Goal: Information Seeking & Learning: Check status

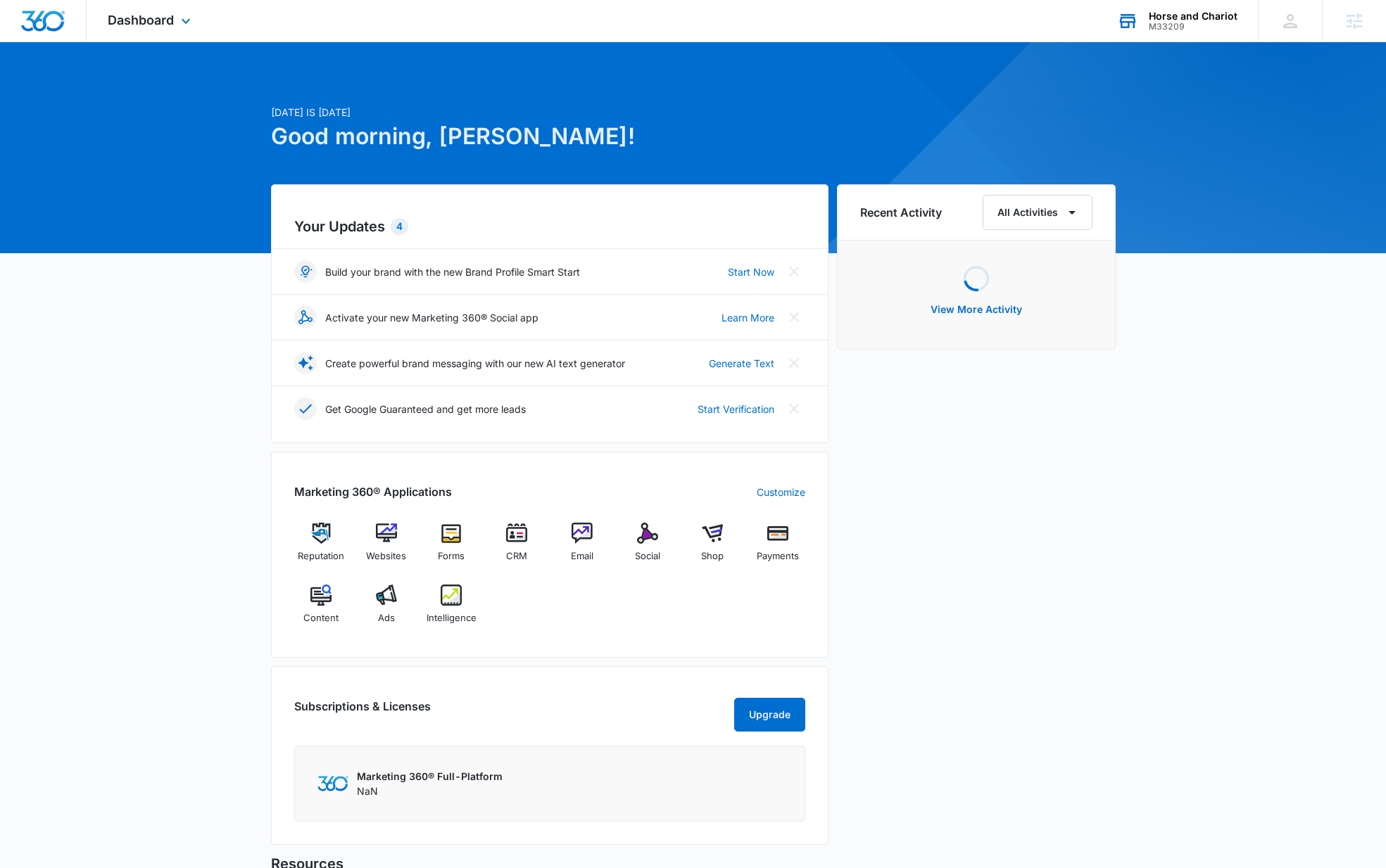
click at [1195, 25] on div "M33209" at bounding box center [1193, 27] width 88 height 10
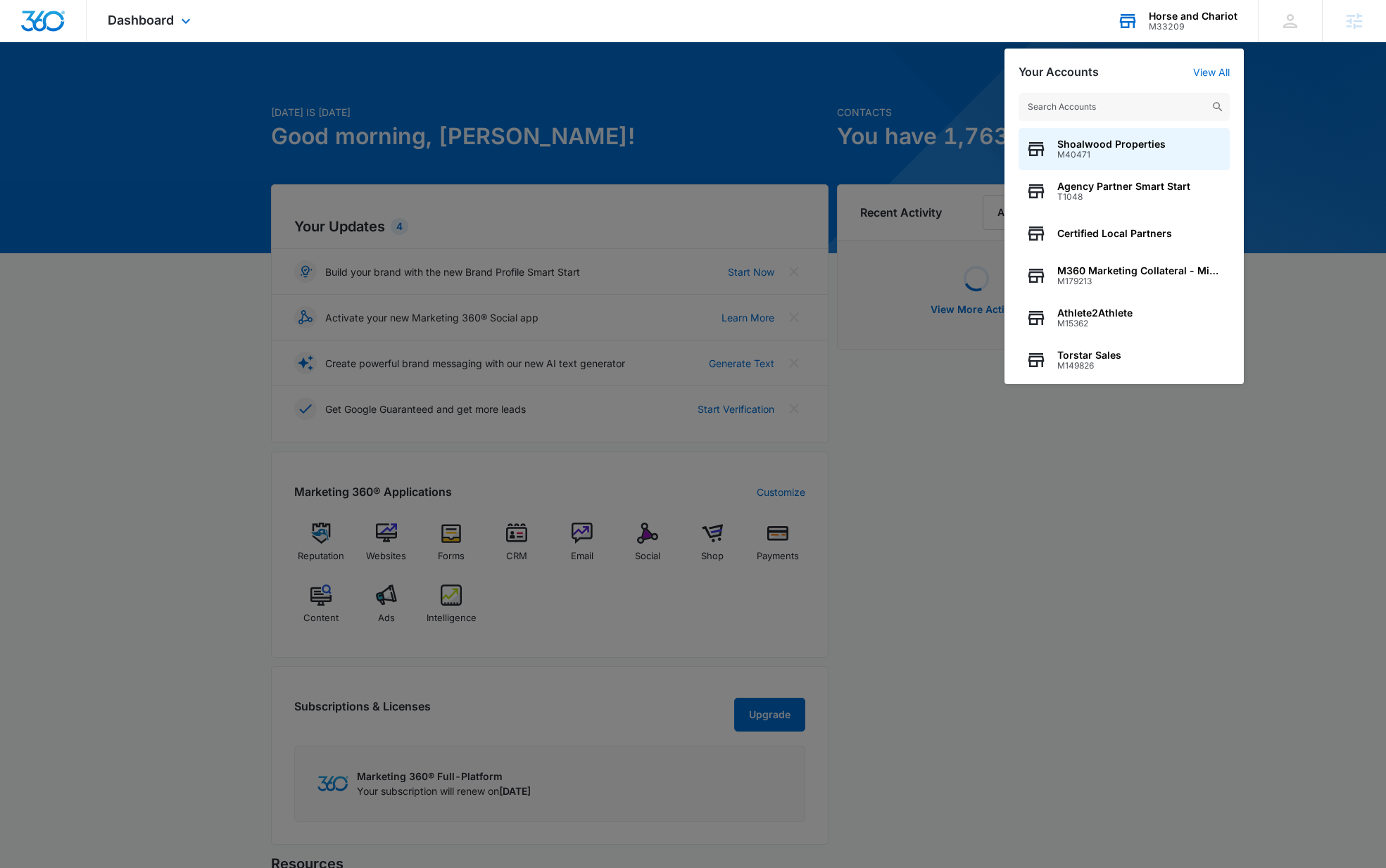
click at [1095, 107] on input "text" at bounding box center [1124, 107] width 211 height 28
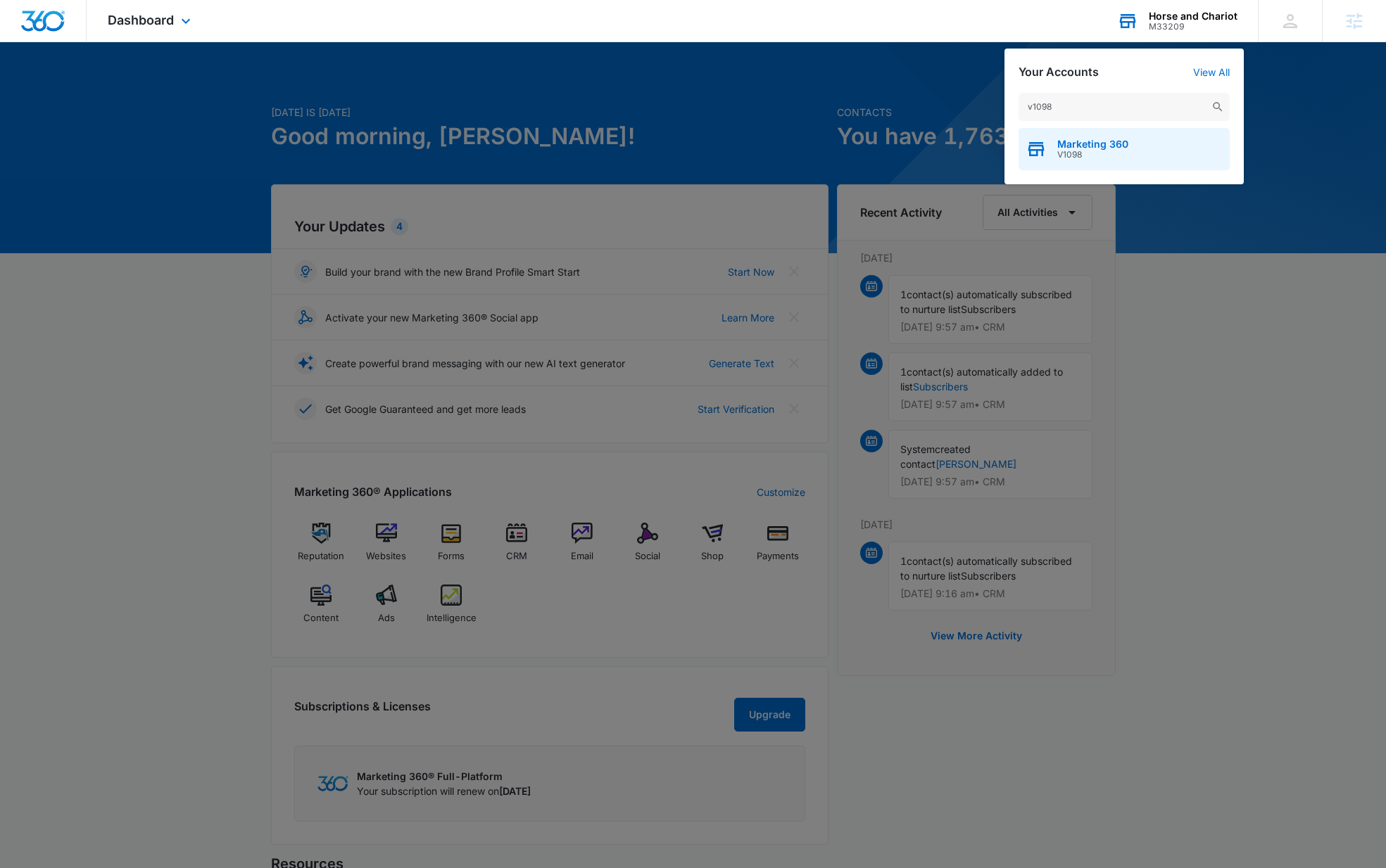
type input "v1098"
click at [1077, 144] on span "Marketing 360" at bounding box center [1092, 145] width 71 height 11
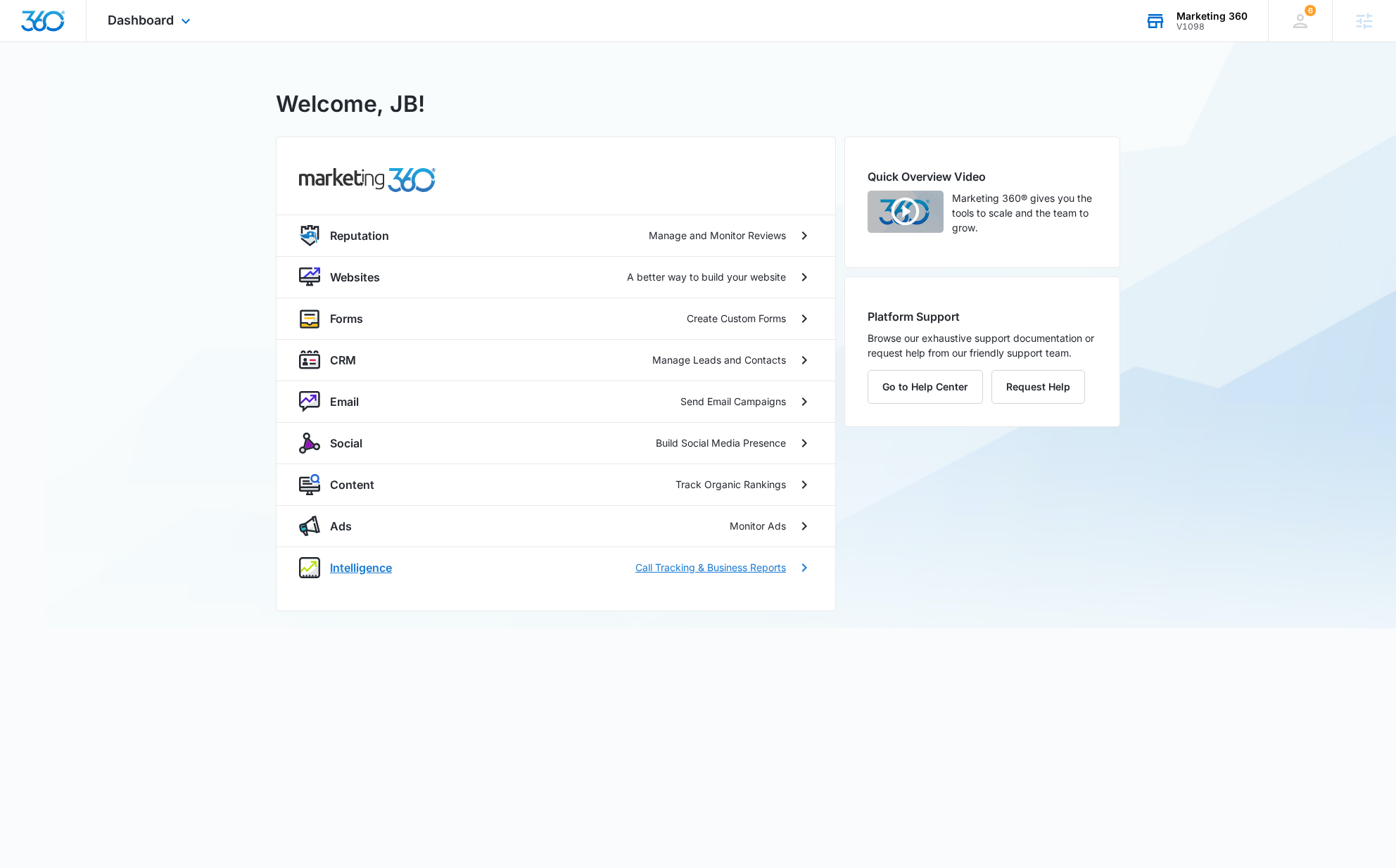
click at [361, 566] on p "Intelligence" at bounding box center [361, 567] width 62 height 17
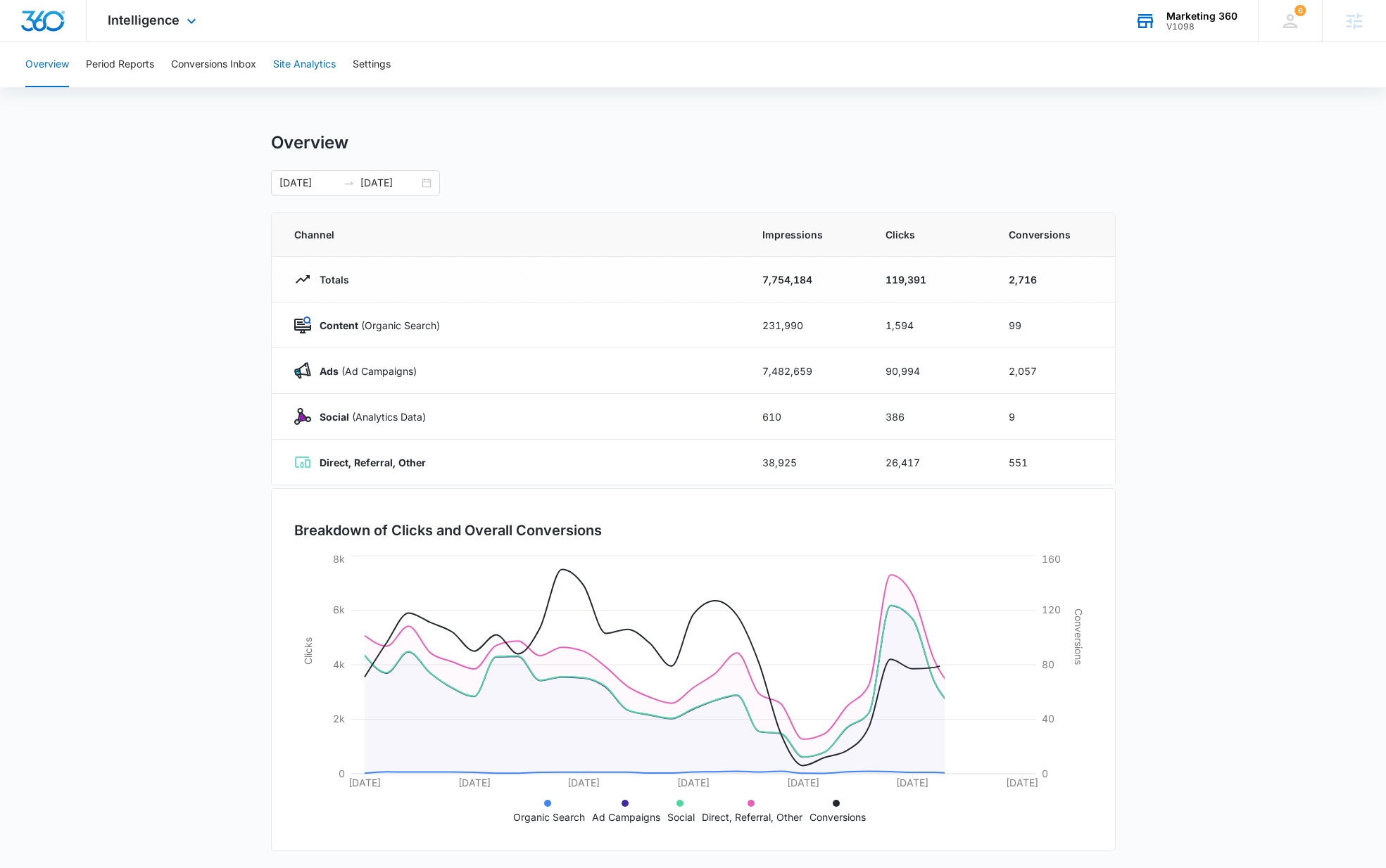
click at [314, 47] on button "Site Analytics" at bounding box center [304, 65] width 63 height 45
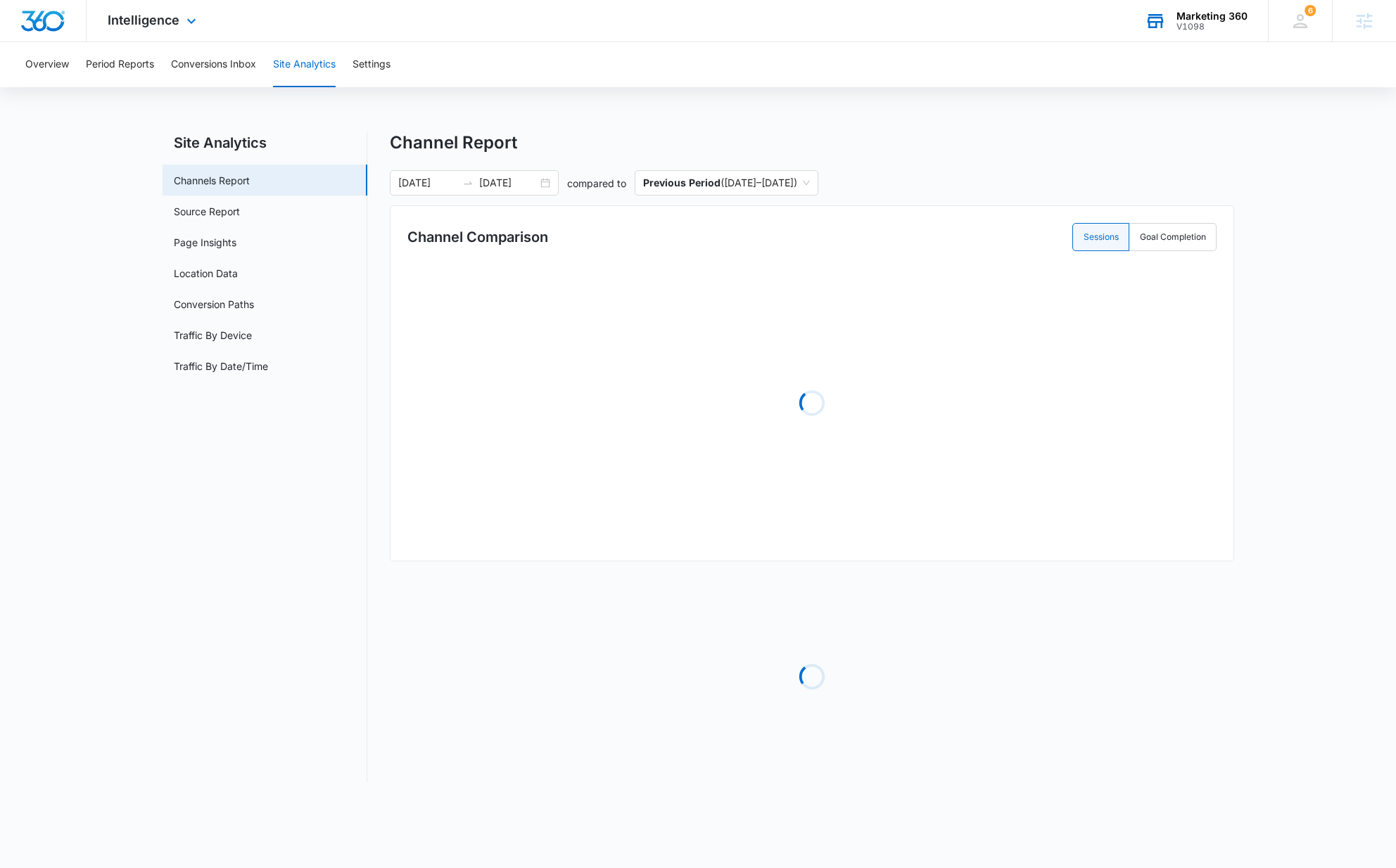
click at [312, 53] on button "Site Analytics" at bounding box center [304, 65] width 63 height 45
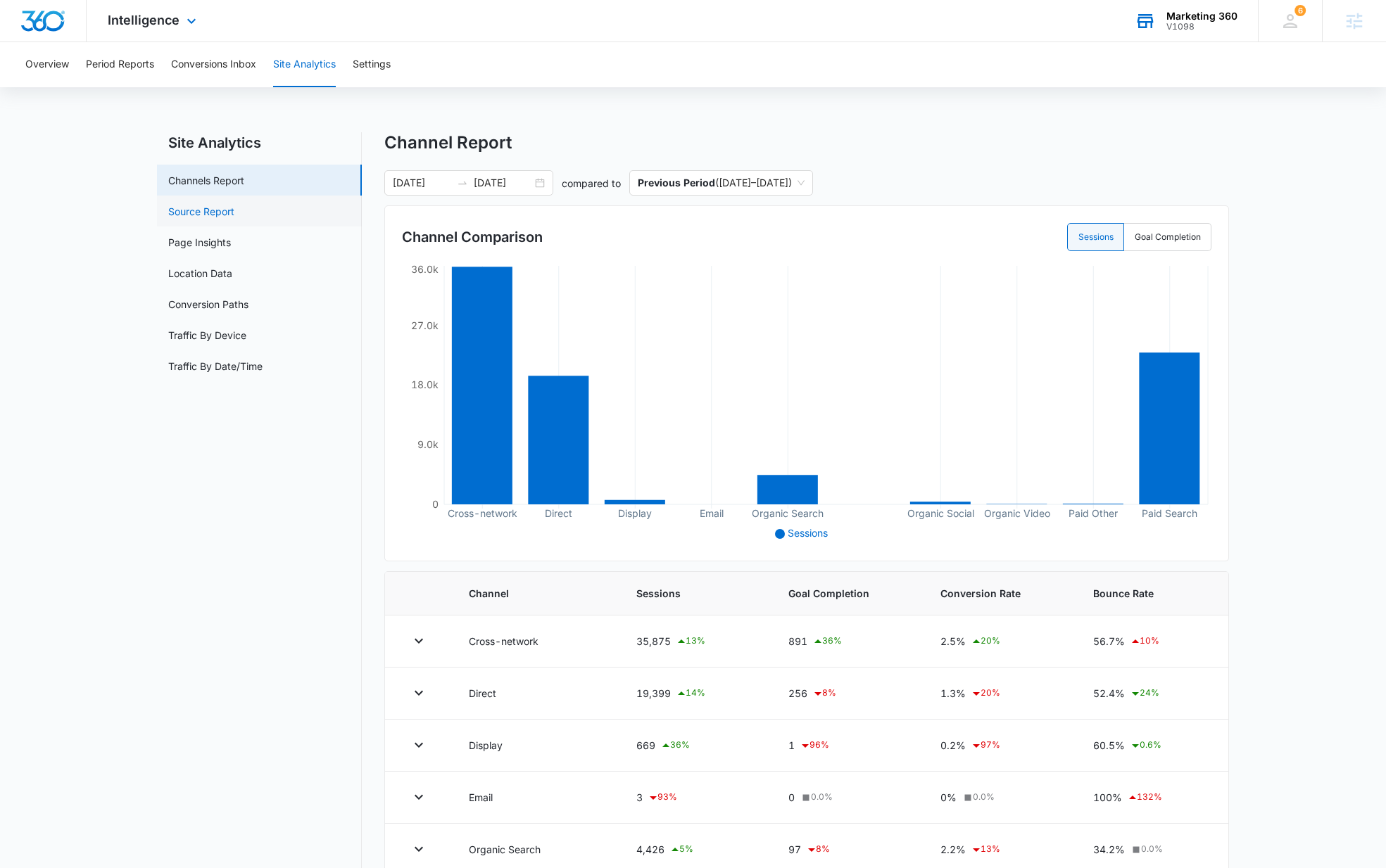
click at [202, 219] on link "Source Report" at bounding box center [201, 212] width 66 height 15
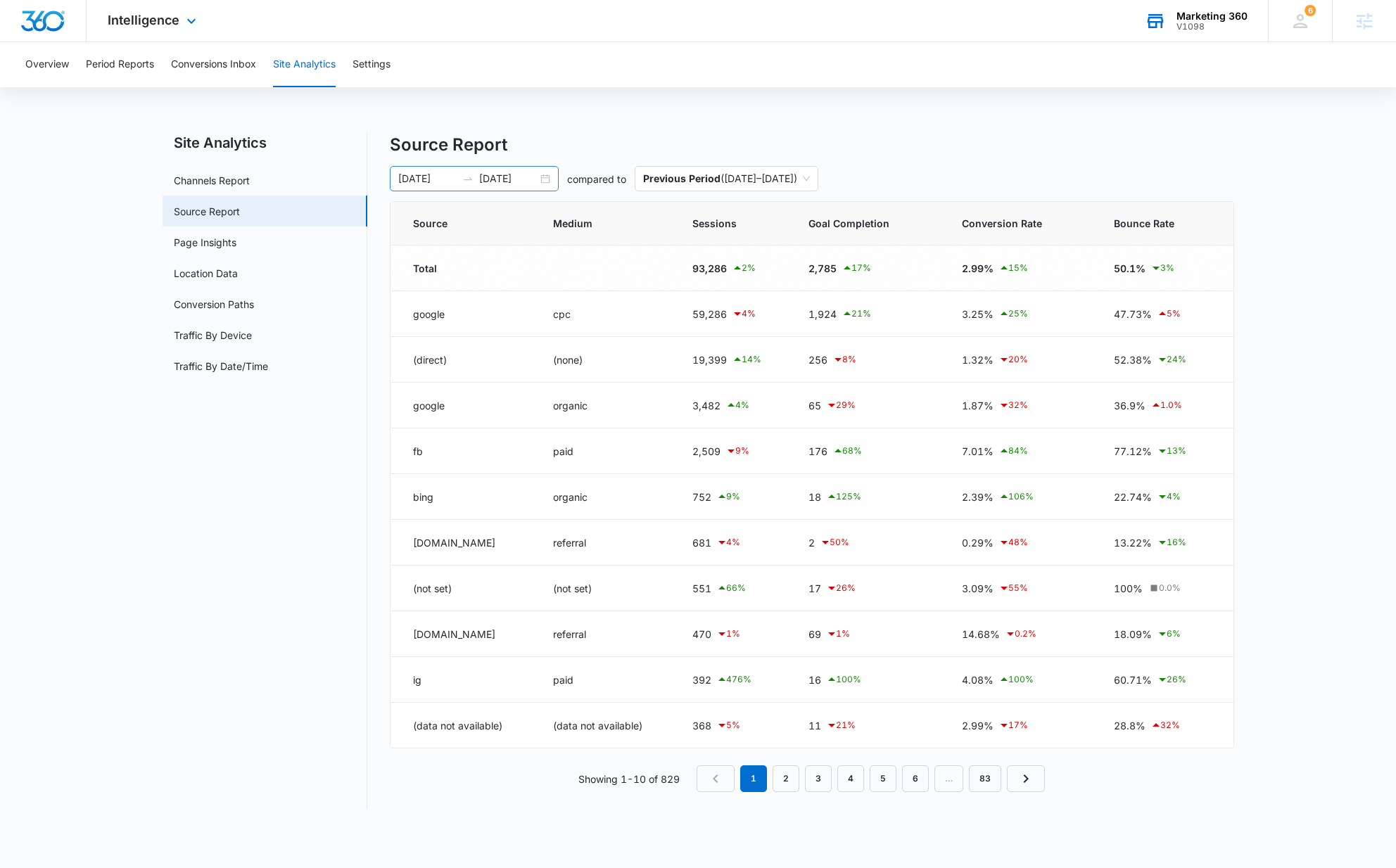
click at [544, 174] on div "[DATE] [DATE]" at bounding box center [474, 178] width 169 height 25
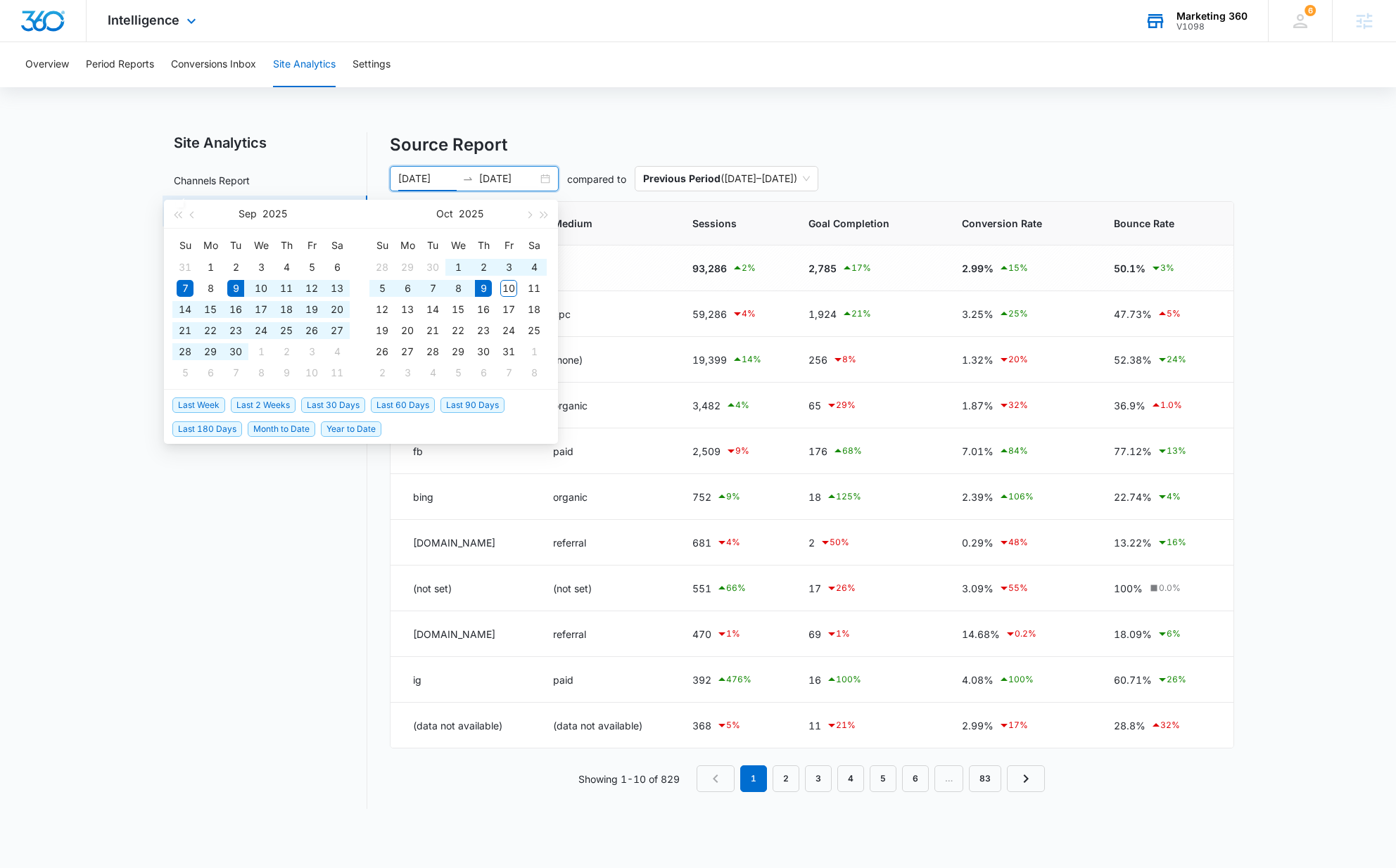
click at [341, 411] on span "Last 30 Days" at bounding box center [333, 405] width 64 height 16
type input "[DATE]"
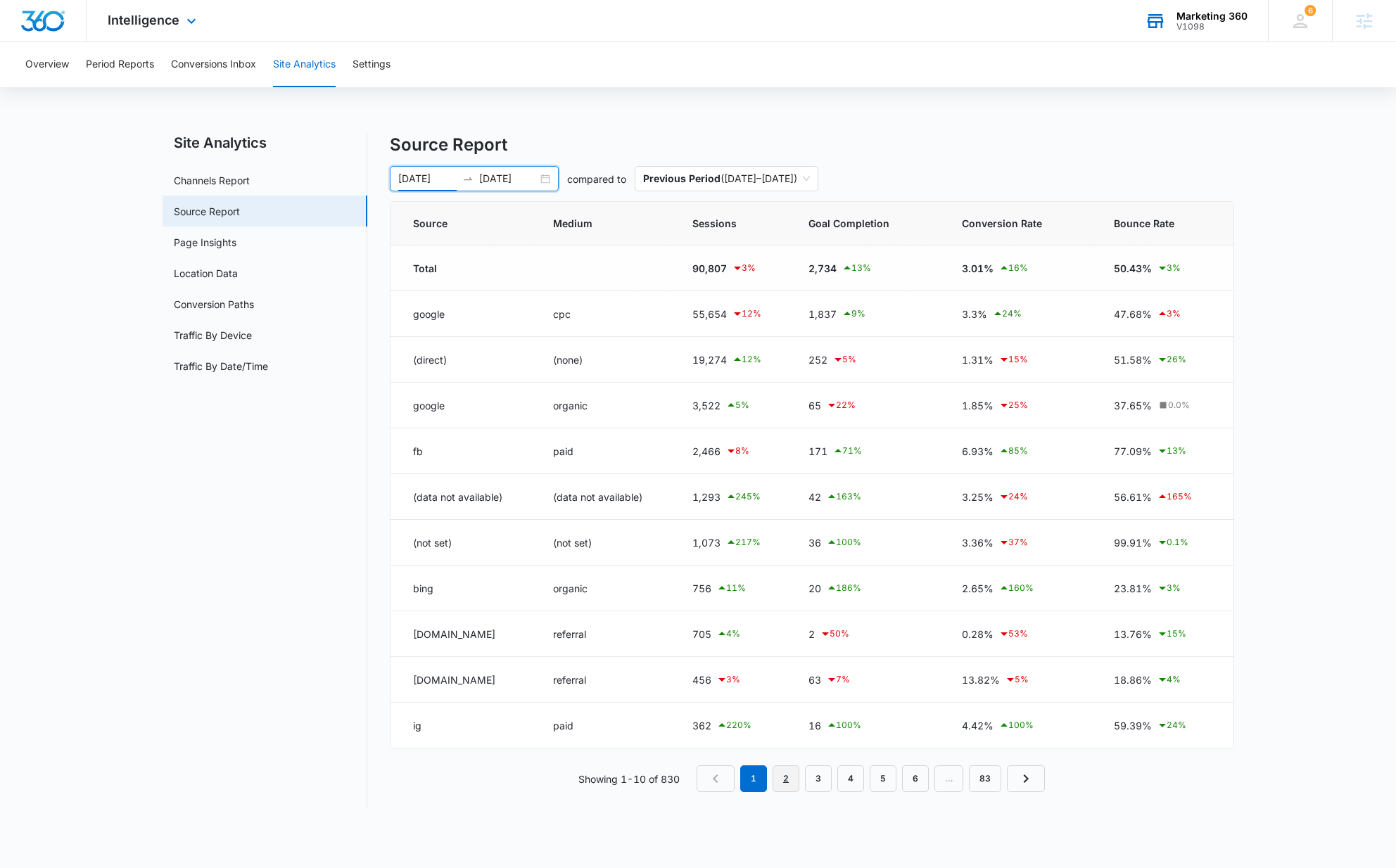
click at [792, 780] on link "2" at bounding box center [785, 778] width 27 height 27
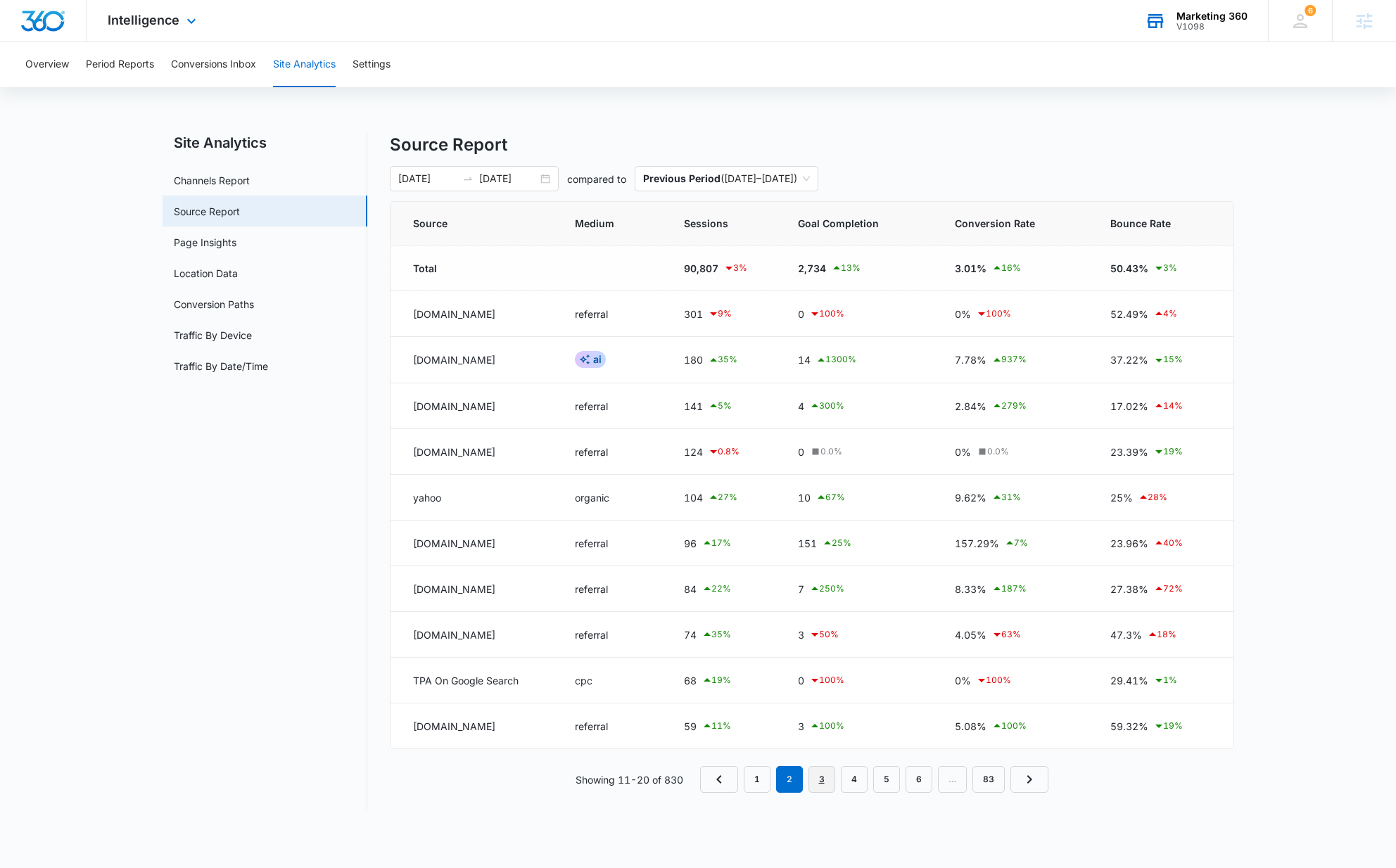
click at [826, 784] on link "3" at bounding box center [821, 779] width 27 height 27
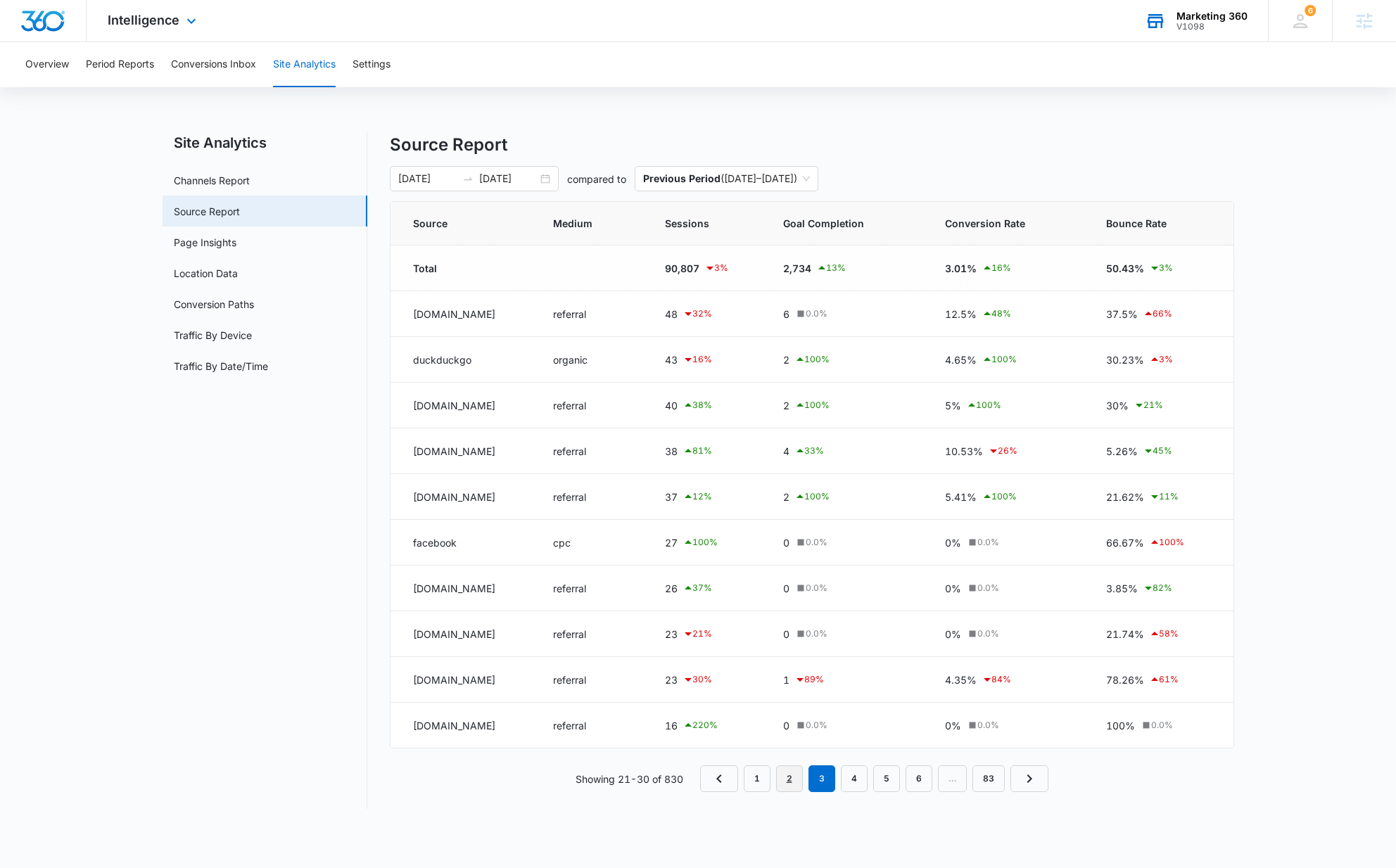
click at [791, 784] on link "2" at bounding box center [789, 778] width 27 height 27
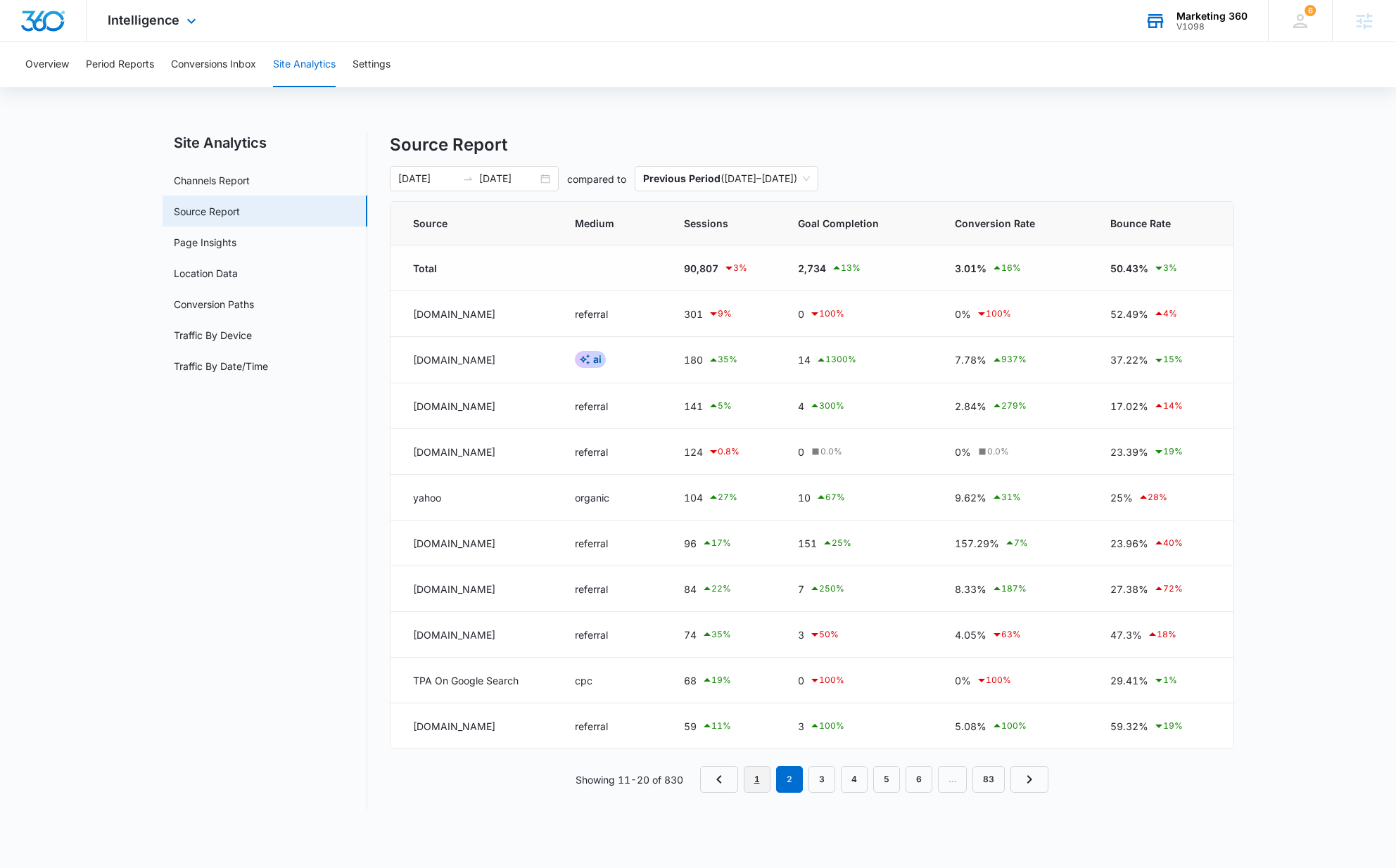
click at [747, 789] on link "1" at bounding box center [757, 779] width 27 height 27
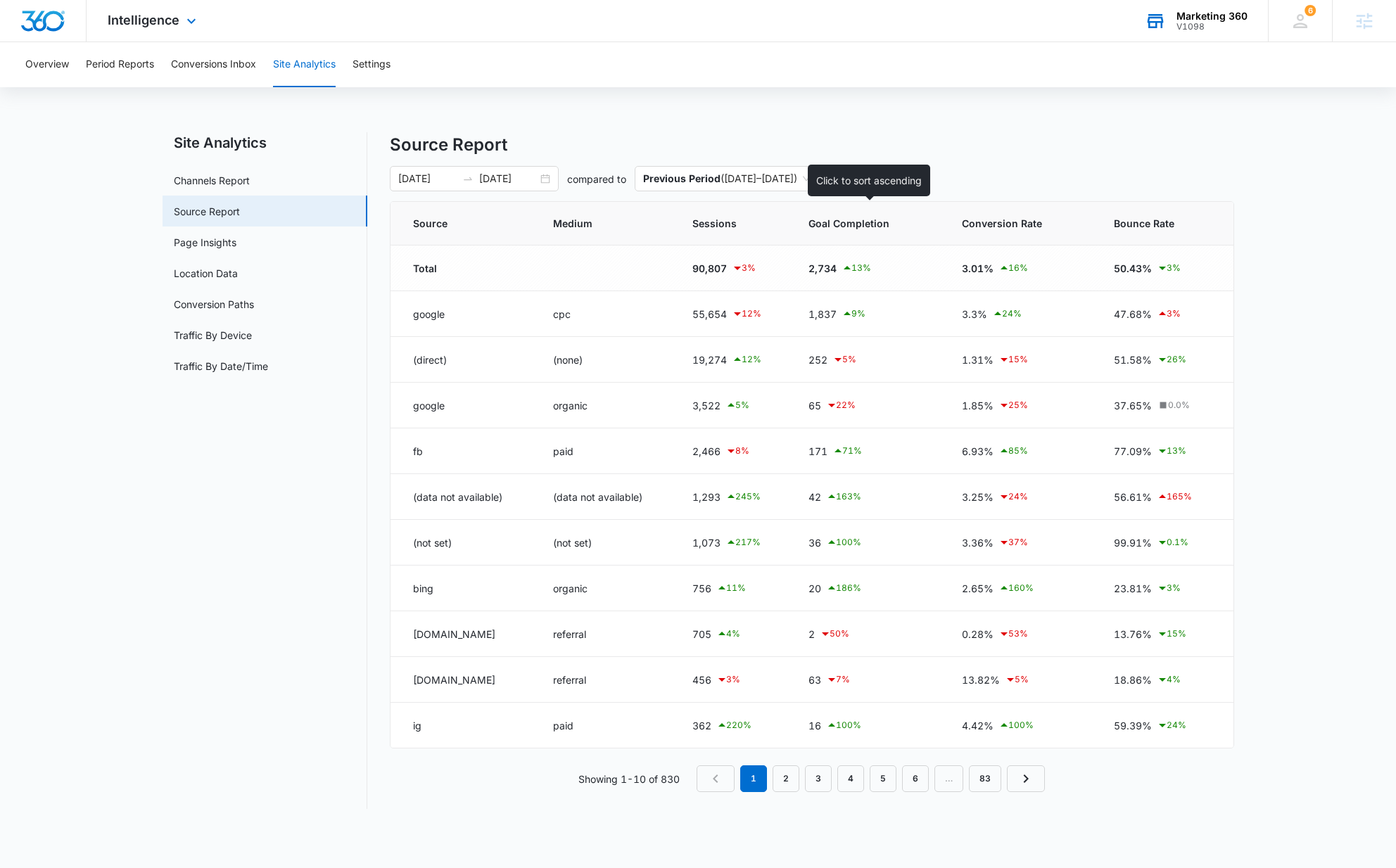
click at [850, 229] on span "Goal Completion" at bounding box center [857, 223] width 98 height 15
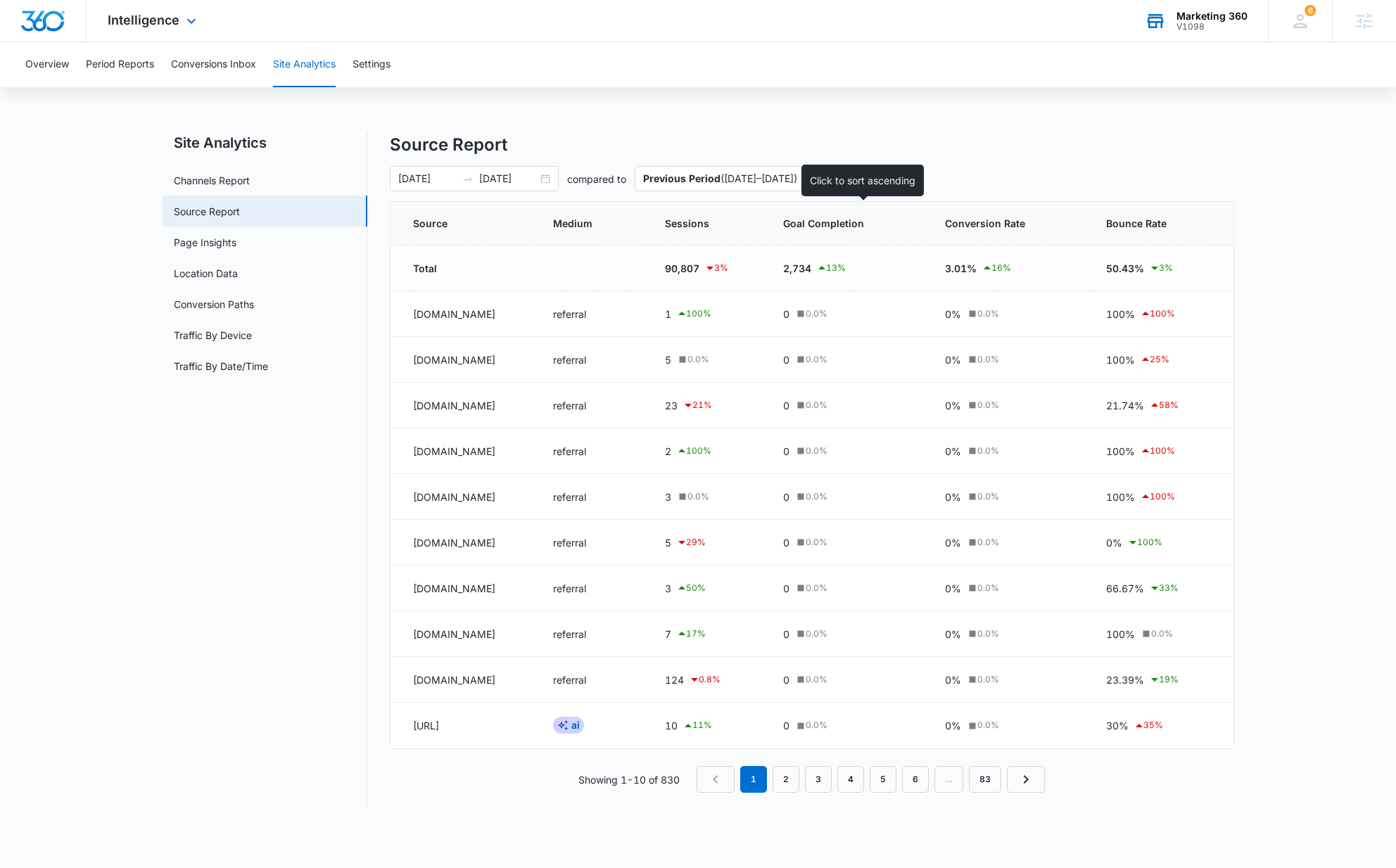
click at [840, 226] on span "Goal Completion" at bounding box center [837, 223] width 108 height 15
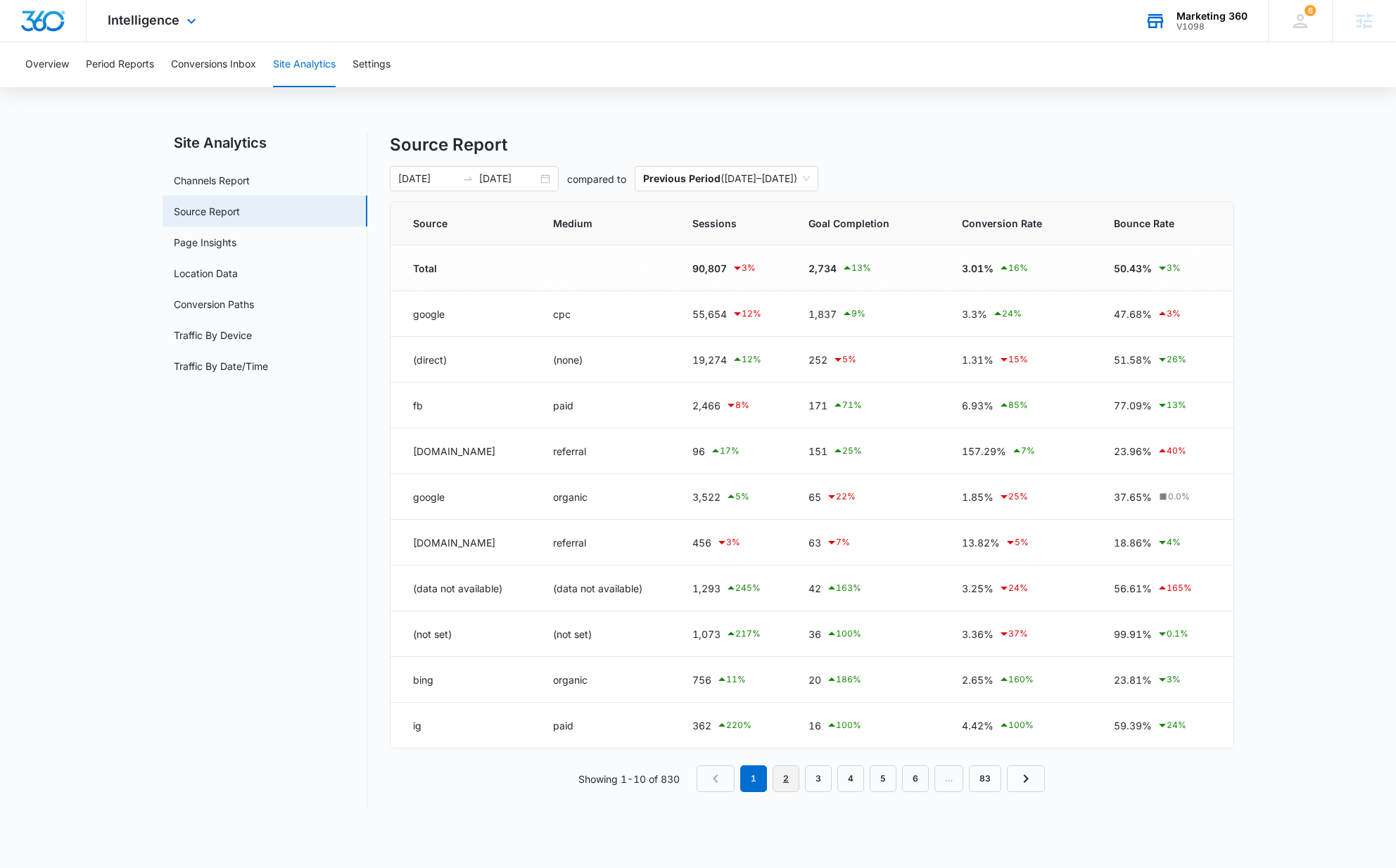
click at [785, 784] on link "2" at bounding box center [785, 778] width 27 height 27
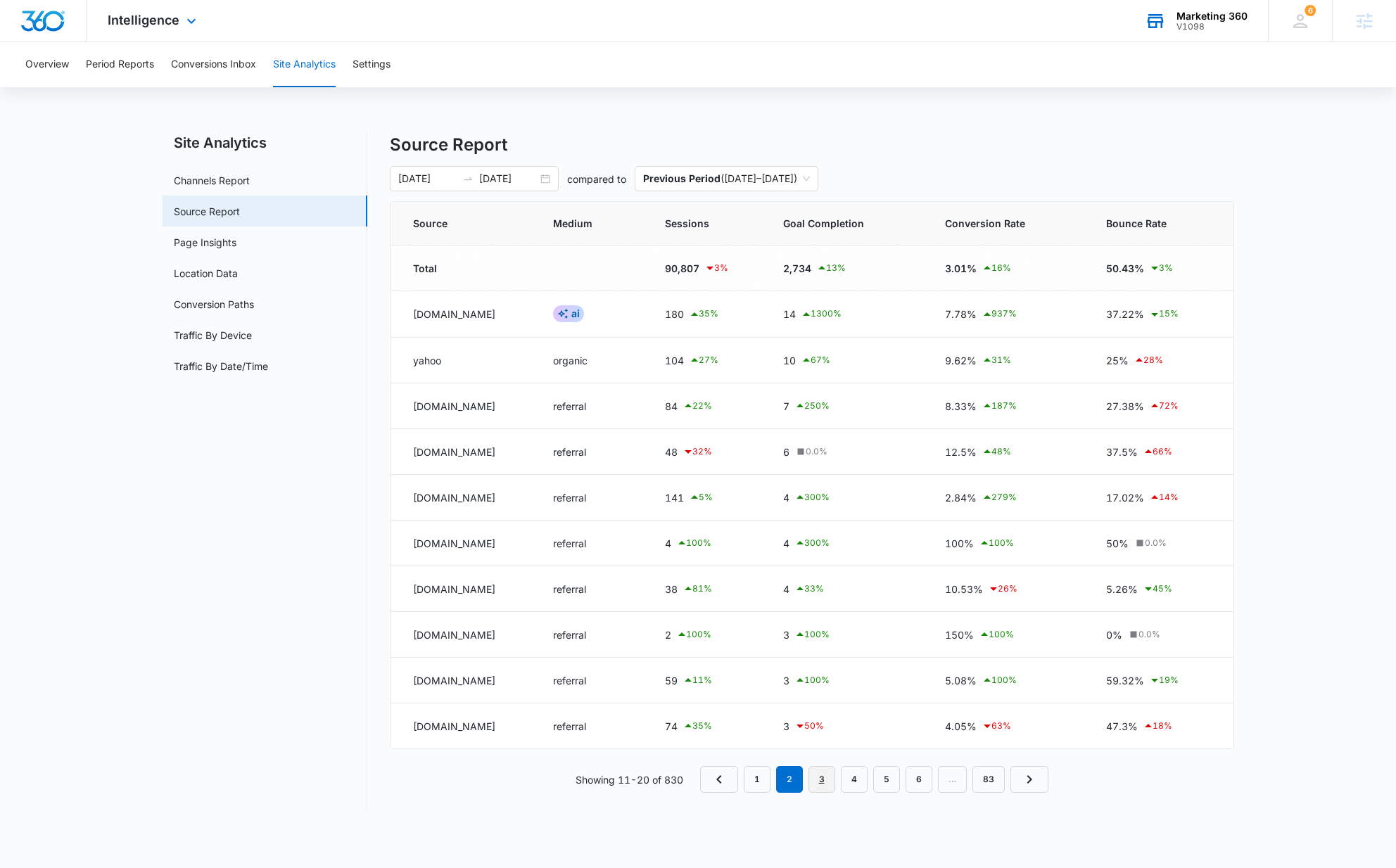
click at [817, 783] on link "3" at bounding box center [821, 779] width 27 height 27
